Goal: Task Accomplishment & Management: Complete application form

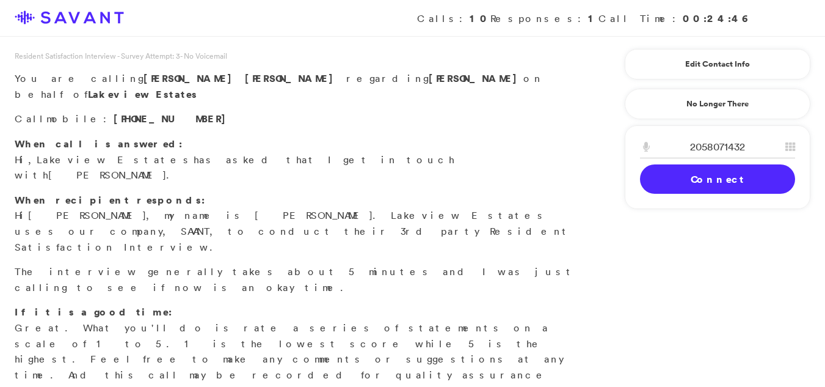
click at [711, 184] on link "Connect" at bounding box center [717, 178] width 155 height 29
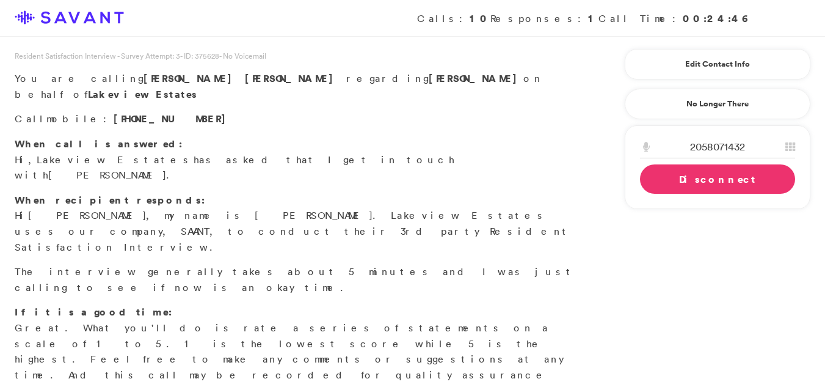
click at [711, 184] on link "Disconnect" at bounding box center [717, 178] width 155 height 29
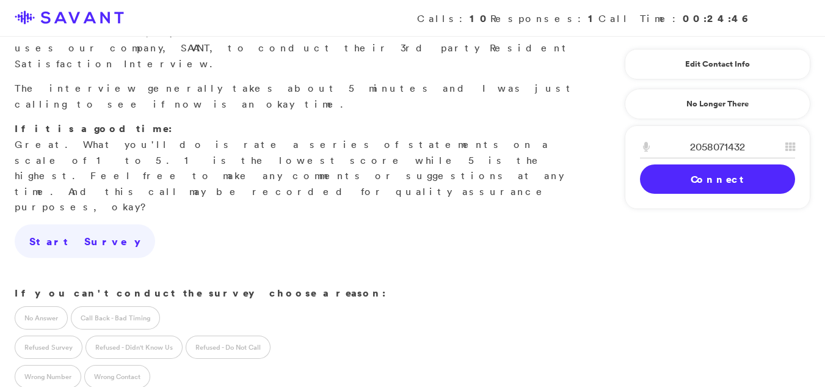
scroll to position [192, 0]
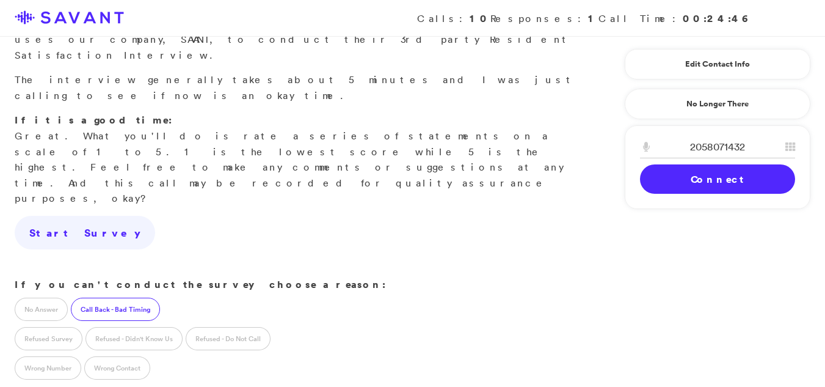
click at [106, 297] on label "Call Back - Bad Timing" at bounding box center [115, 308] width 89 height 23
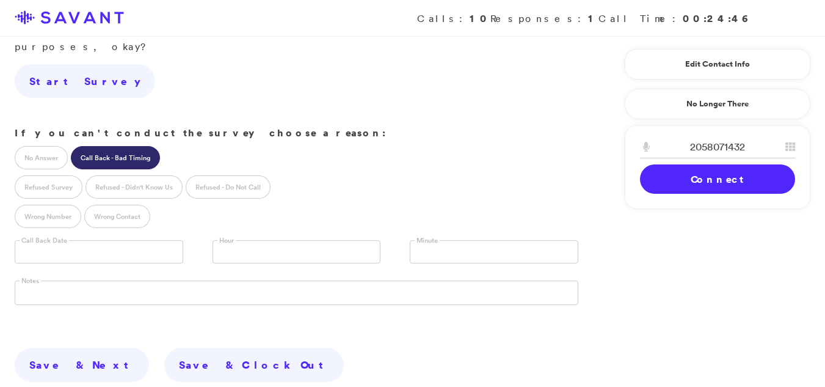
scroll to position [387, 0]
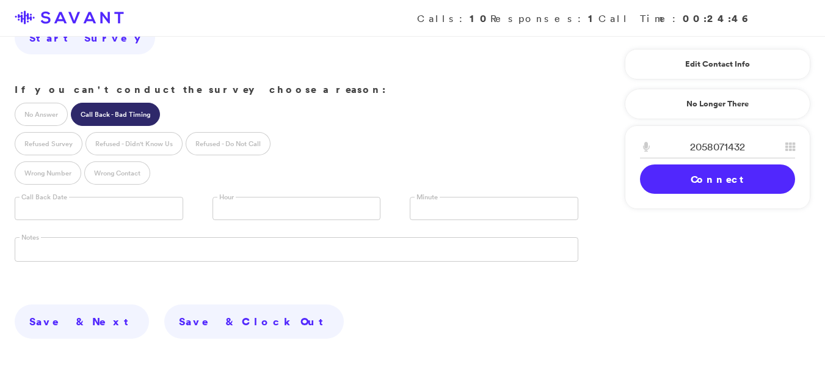
click at [46, 99] on body "Calls: 10 Responses: 1 Call Time: 00:24:46 Resident Satisfaction Interview - Su…" at bounding box center [412, 54] width 825 height 883
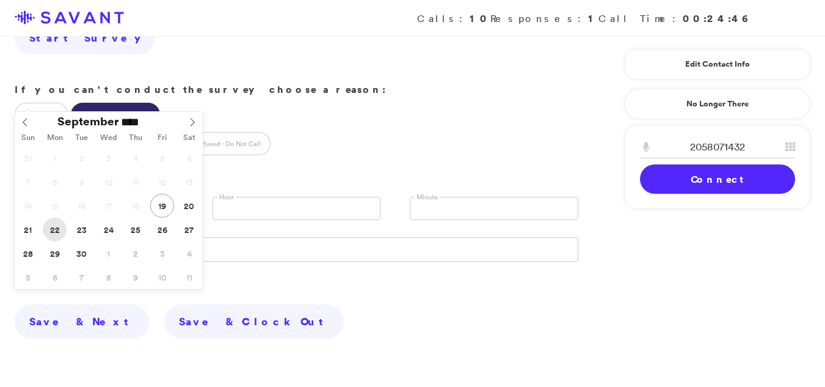
type input "**********"
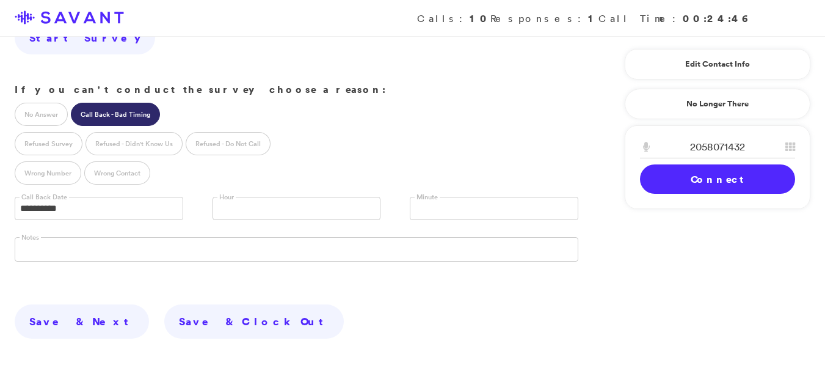
click at [246, 197] on link at bounding box center [297, 208] width 169 height 23
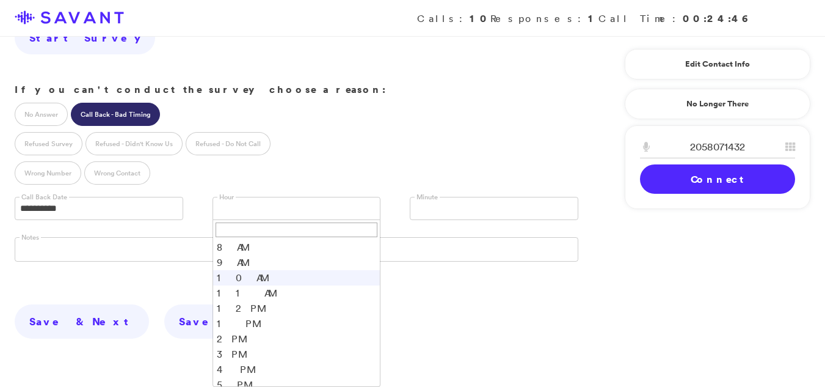
click at [239, 270] on li "10 AM" at bounding box center [296, 277] width 167 height 15
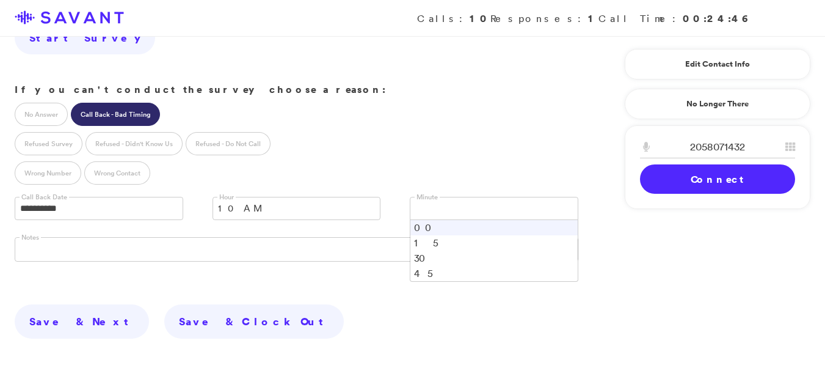
click at [468, 197] on link at bounding box center [494, 208] width 169 height 23
click at [426, 220] on li "00" at bounding box center [493, 227] width 167 height 15
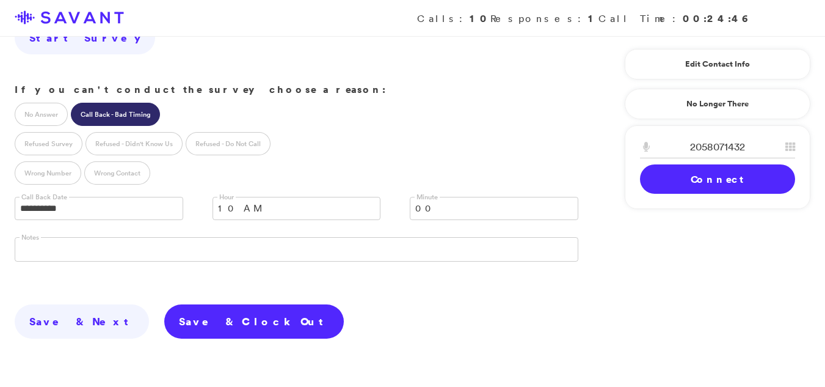
click at [164, 304] on link "Save & Clock Out" at bounding box center [254, 321] width 180 height 34
